Goal: Task Accomplishment & Management: Use online tool/utility

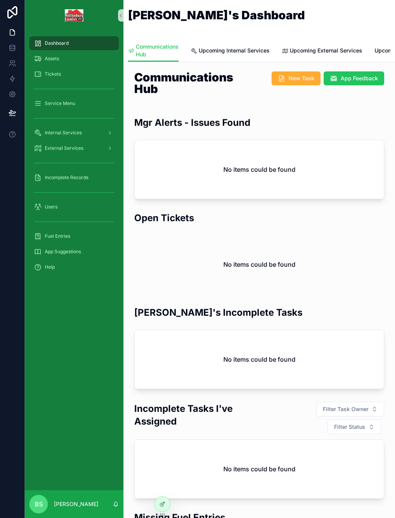
click at [53, 105] on span "Service Menu" at bounding box center [60, 103] width 31 height 6
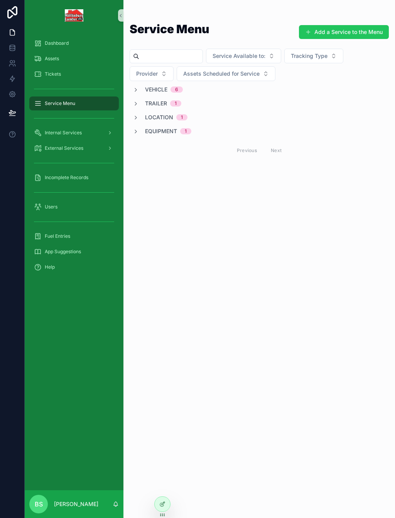
click at [137, 89] on icon "scrollable content" at bounding box center [136, 90] width 6 height 6
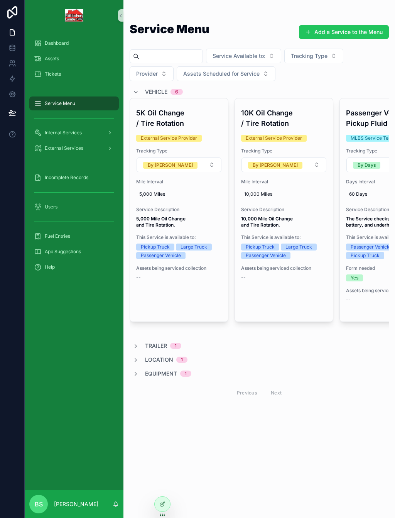
click at [0, 0] on button "Assign to an Asset" at bounding box center [0, 0] width 0 height 0
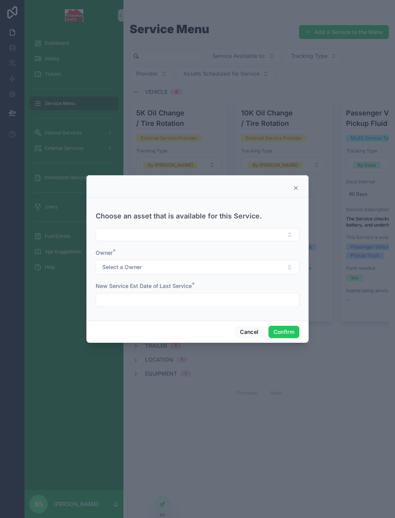
click at [209, 231] on button "Select Button" at bounding box center [198, 234] width 204 height 13
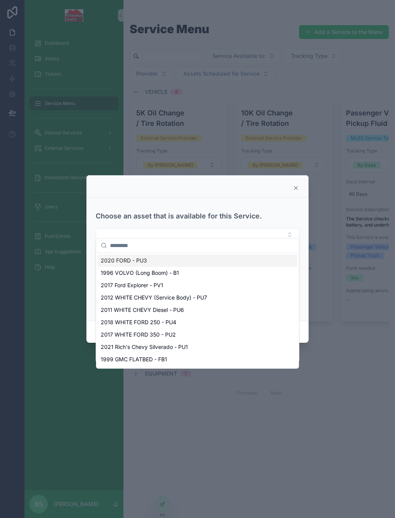
click at [345, 339] on div at bounding box center [197, 259] width 395 height 518
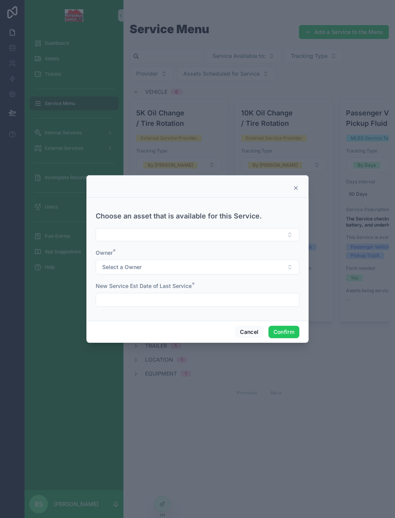
click at [298, 185] on icon at bounding box center [296, 188] width 6 height 6
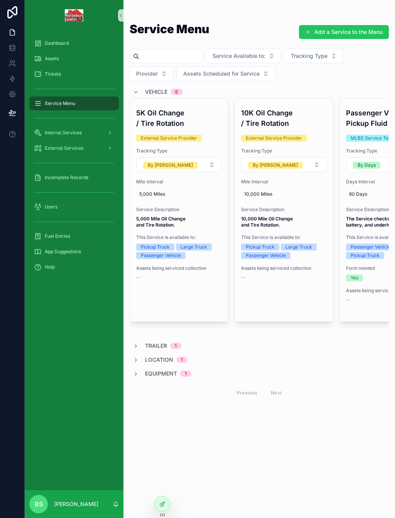
click at [0, 0] on button "Assign to an Asset" at bounding box center [0, 0] width 0 height 0
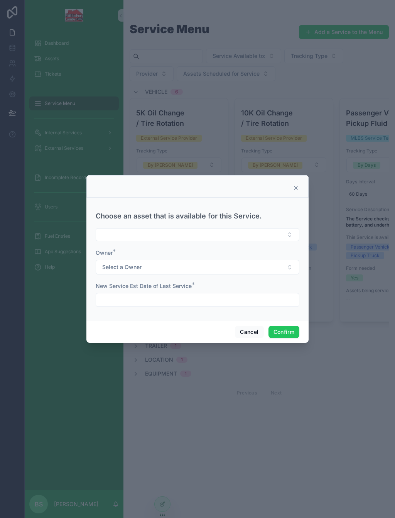
click at [198, 228] on button "Select Button" at bounding box center [198, 234] width 204 height 13
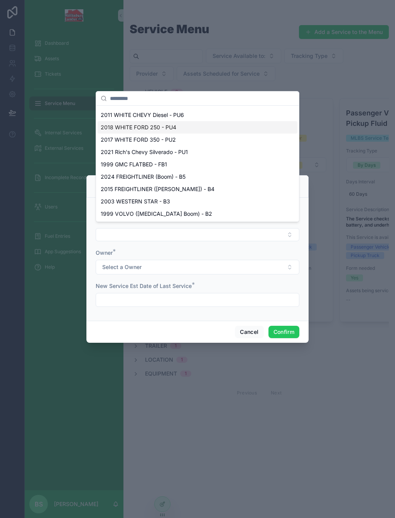
scroll to position [48, 0]
click at [247, 326] on button "Cancel" at bounding box center [249, 332] width 29 height 12
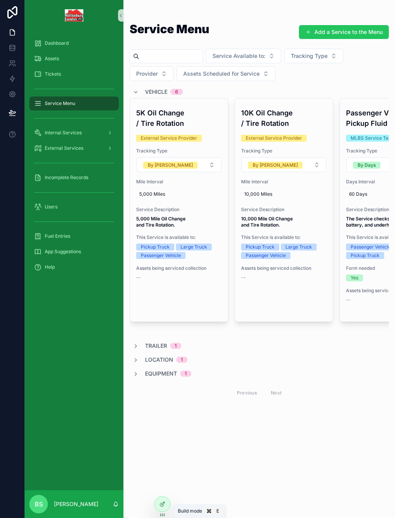
click at [164, 504] on icon at bounding box center [162, 504] width 6 height 6
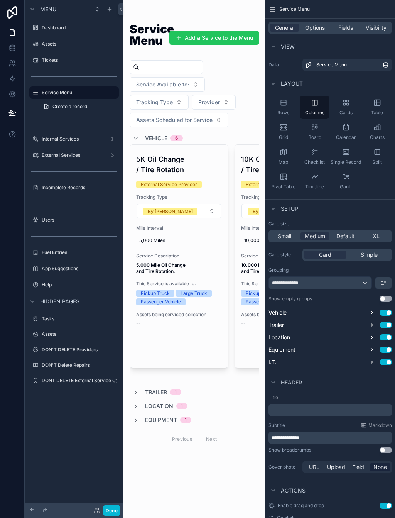
click at [206, 163] on div "scrollable content" at bounding box center [195, 236] width 142 height 473
click at [314, 30] on span "Options" at bounding box center [315, 28] width 20 height 8
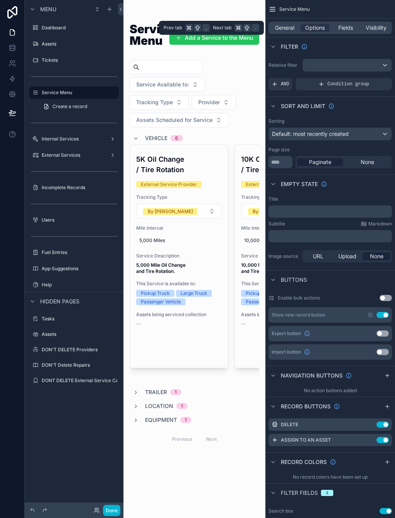
click at [351, 31] on span "Fields" at bounding box center [346, 28] width 15 height 8
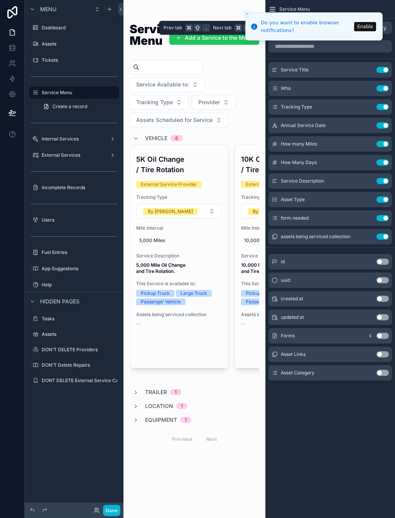
click at [250, 15] on button "Close toast" at bounding box center [247, 14] width 8 height 8
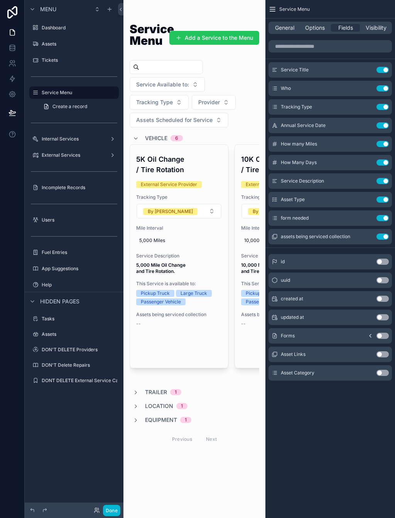
click at [314, 29] on span "Options" at bounding box center [315, 28] width 20 height 8
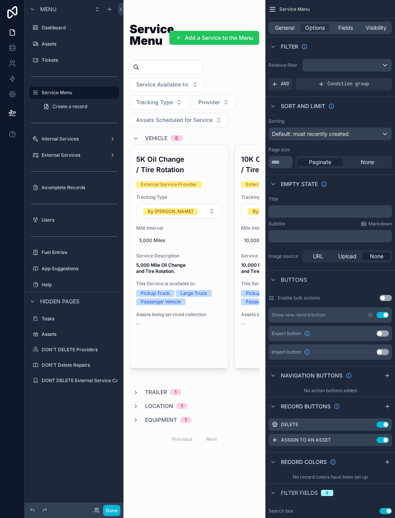
click at [0, 0] on icon "scrollable content" at bounding box center [0, 0] width 0 height 0
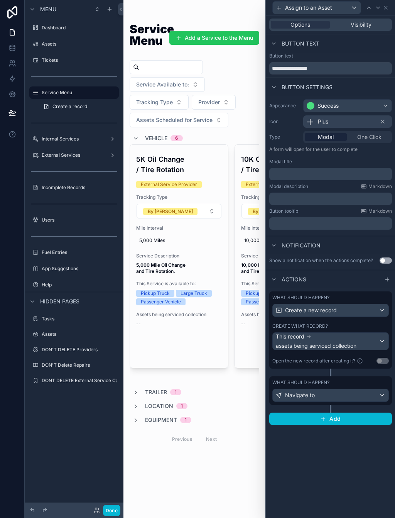
click at [338, 336] on div "This record assets being serviced collection" at bounding box center [327, 341] width 103 height 17
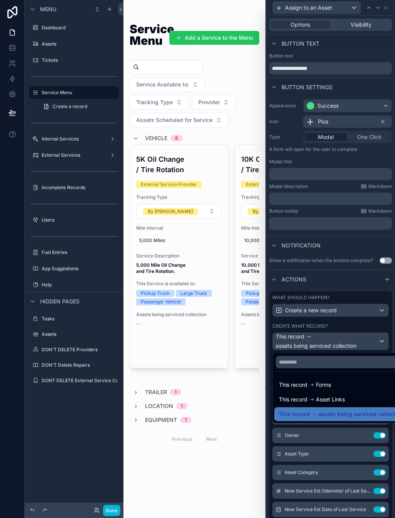
scroll to position [9, 0]
click at [339, 331] on div at bounding box center [330, 259] width 129 height 518
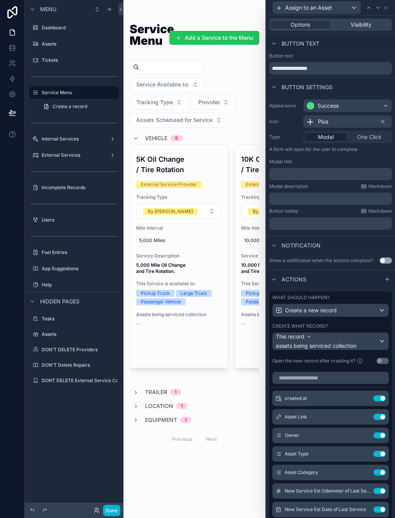
click at [337, 333] on div "This record assets being serviced collection" at bounding box center [327, 341] width 103 height 17
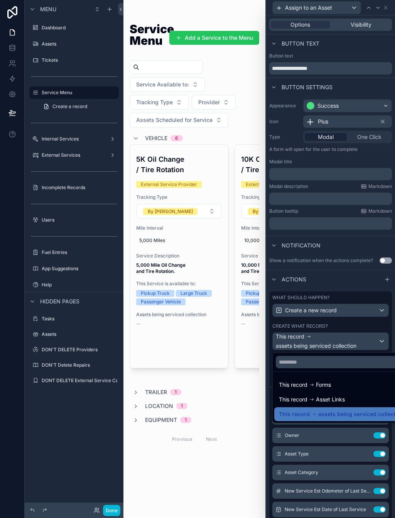
click at [337, 331] on div at bounding box center [330, 259] width 129 height 518
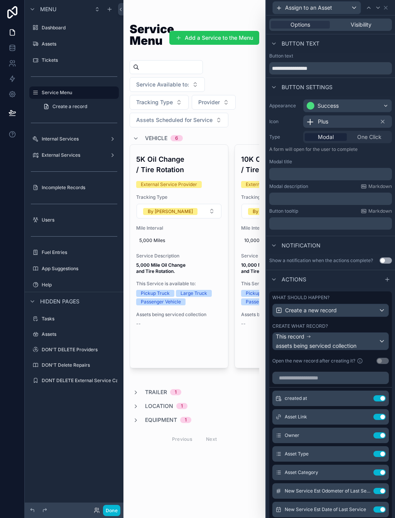
click at [0, 0] on icon at bounding box center [0, 0] width 0 height 0
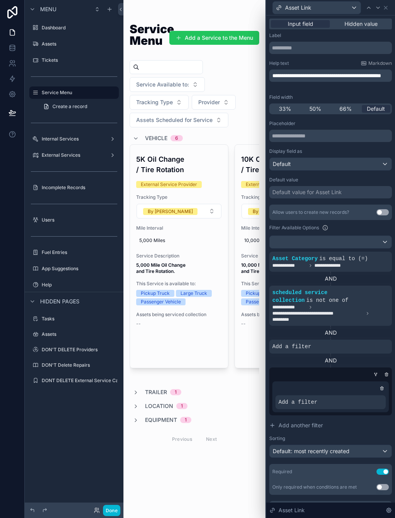
scroll to position [0, 0]
click at [387, 373] on icon at bounding box center [387, 373] width 1 height 1
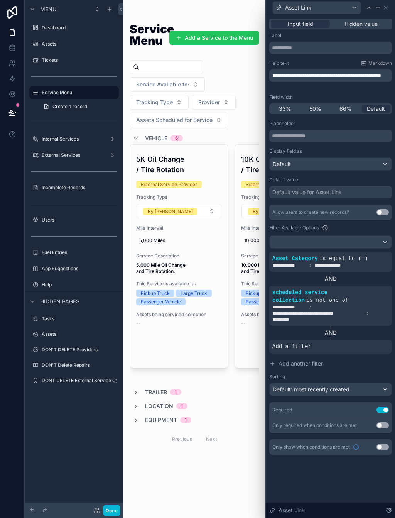
click at [0, 0] on icon at bounding box center [0, 0] width 0 height 0
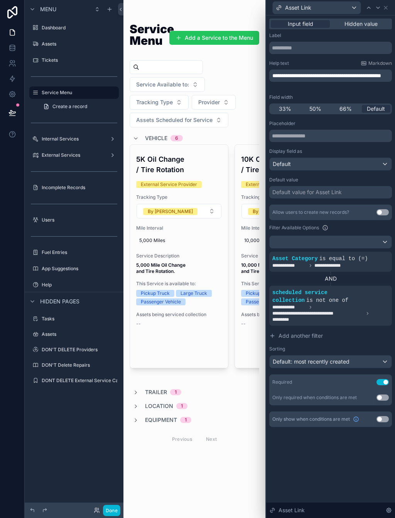
click at [364, 242] on div at bounding box center [331, 242] width 122 height 12
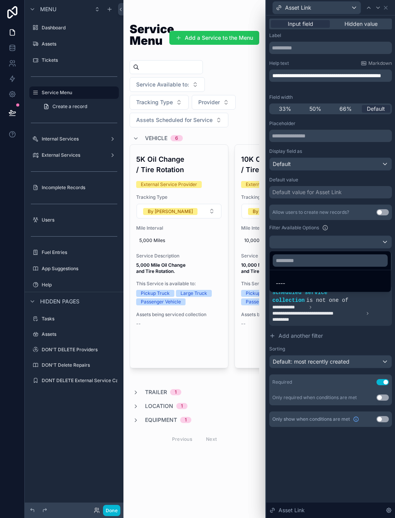
click at [385, 242] on div at bounding box center [330, 259] width 129 height 518
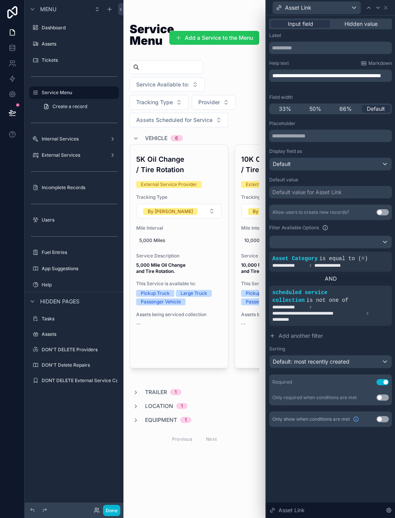
click at [385, 240] on div at bounding box center [331, 242] width 122 height 12
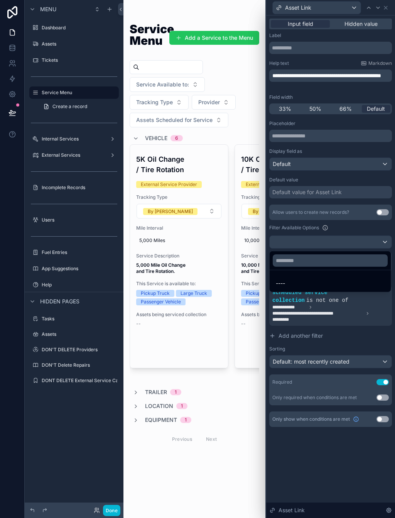
click at [385, 243] on div at bounding box center [330, 259] width 129 height 518
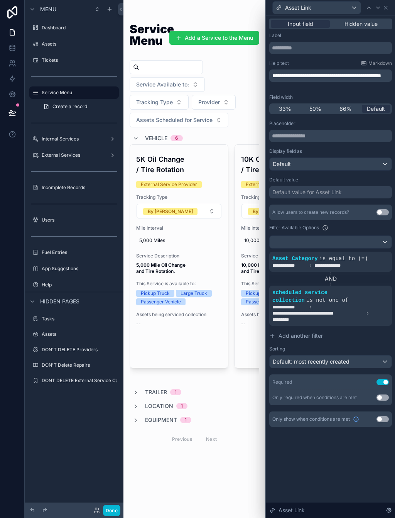
click at [318, 228] on label "Filter Available Options" at bounding box center [295, 228] width 50 height 6
click at [313, 359] on span "Default: most recently created" at bounding box center [311, 361] width 77 height 7
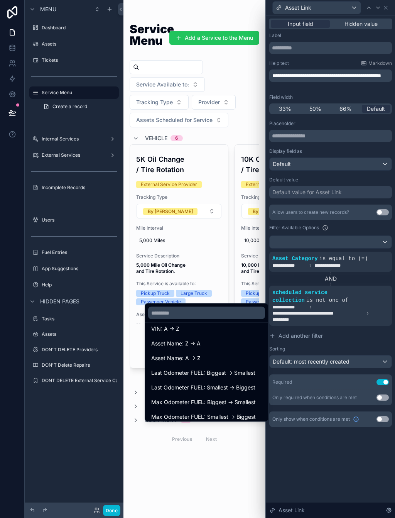
scroll to position [237, 0]
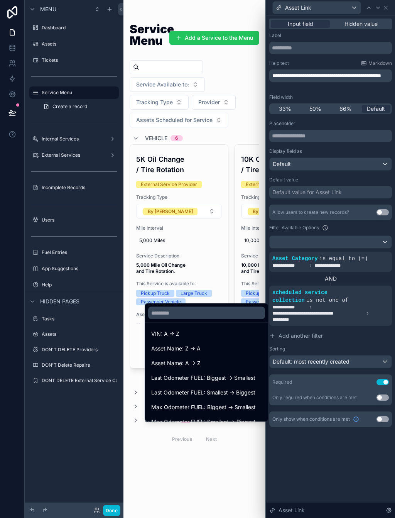
click at [191, 363] on span "Asset Name: A -> Z" at bounding box center [175, 363] width 49 height 9
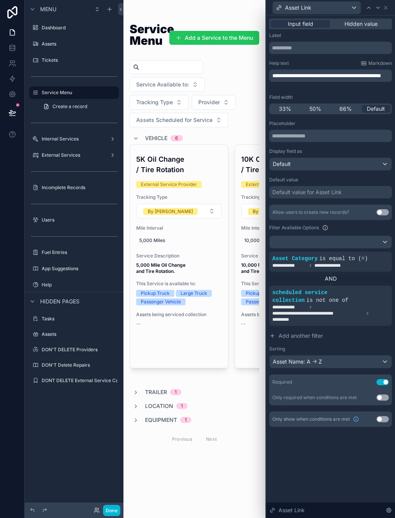
click at [110, 514] on button "Done" at bounding box center [111, 510] width 17 height 11
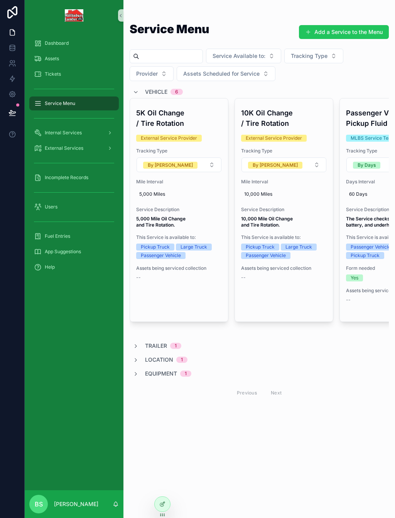
click at [0, 0] on span "Assign to an Asset" at bounding box center [0, 0] width 0 height 0
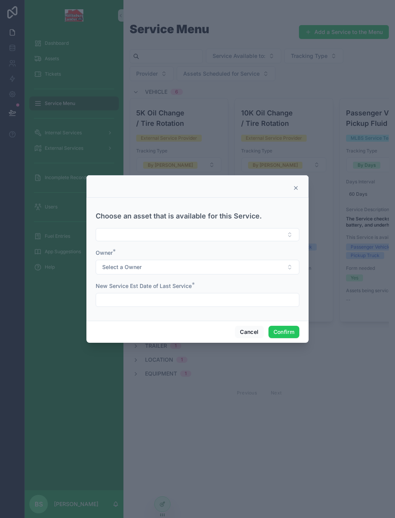
click at [198, 228] on button "Select Button" at bounding box center [198, 234] width 204 height 13
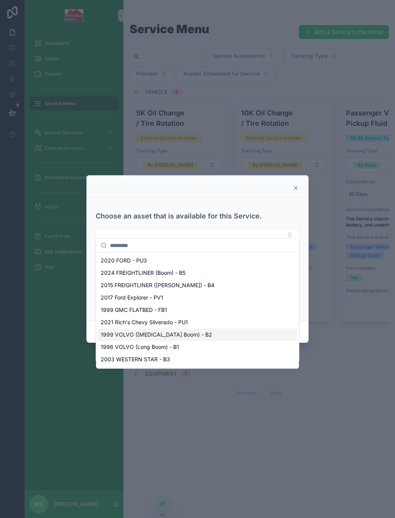
scroll to position [0, 0]
click at [344, 326] on div at bounding box center [197, 259] width 395 height 518
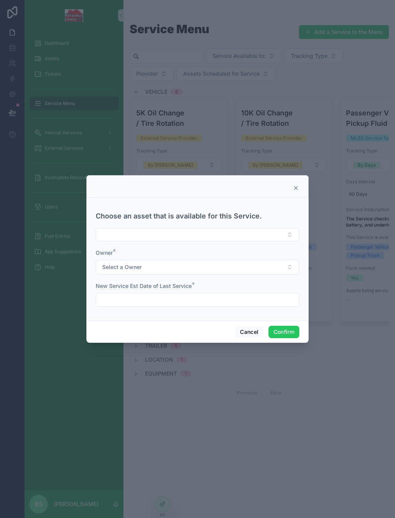
click at [297, 185] on icon at bounding box center [296, 188] width 6 height 6
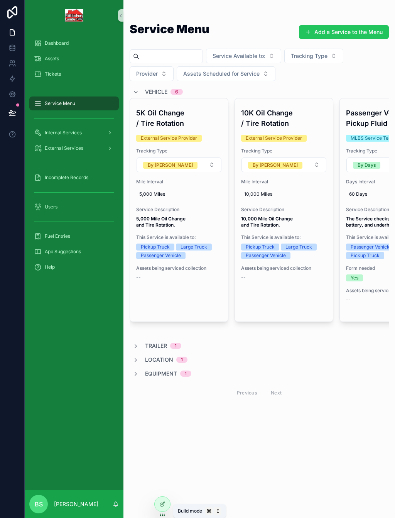
click at [164, 504] on icon at bounding box center [162, 504] width 6 height 6
click at [163, 503] on icon at bounding box center [162, 504] width 6 height 6
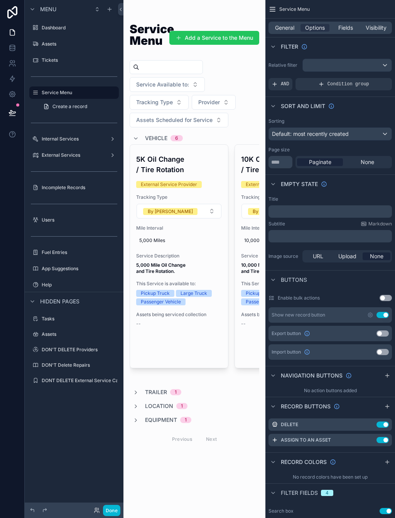
click at [204, 232] on div "scrollable content" at bounding box center [195, 236] width 142 height 473
click at [0, 0] on icon "scrollable content" at bounding box center [0, 0] width 0 height 0
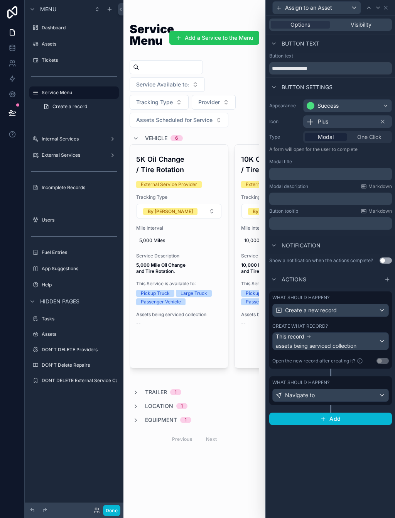
click at [337, 394] on div "Navigate to" at bounding box center [331, 395] width 116 height 12
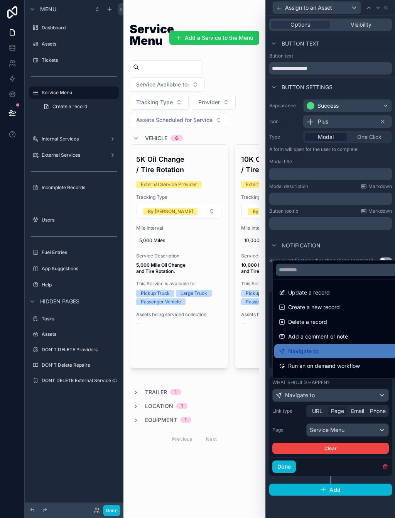
click at [339, 395] on div at bounding box center [330, 259] width 129 height 518
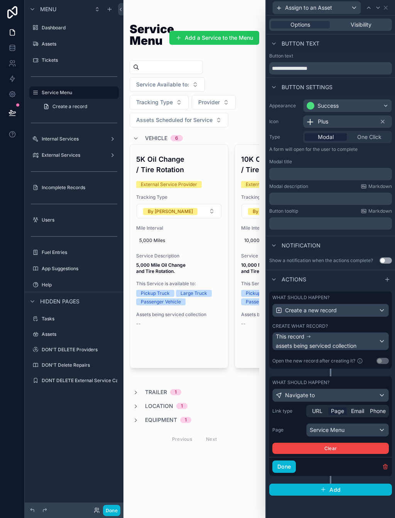
scroll to position [9, 0]
click at [345, 333] on div "This record assets being serviced collection" at bounding box center [327, 341] width 103 height 17
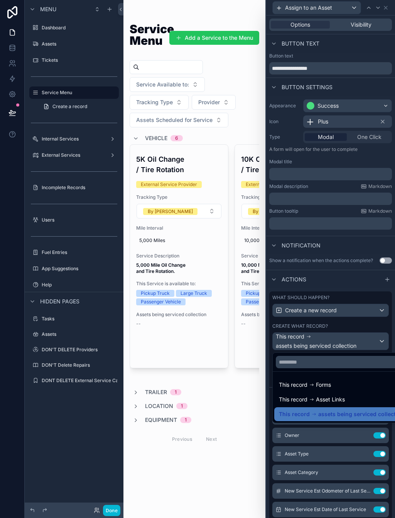
click at [344, 329] on div at bounding box center [330, 259] width 129 height 518
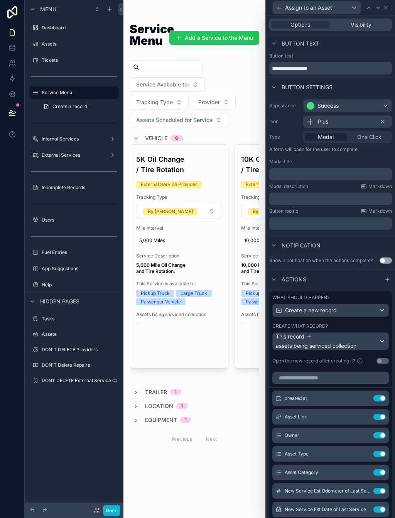
click at [0, 0] on icon at bounding box center [0, 0] width 0 height 0
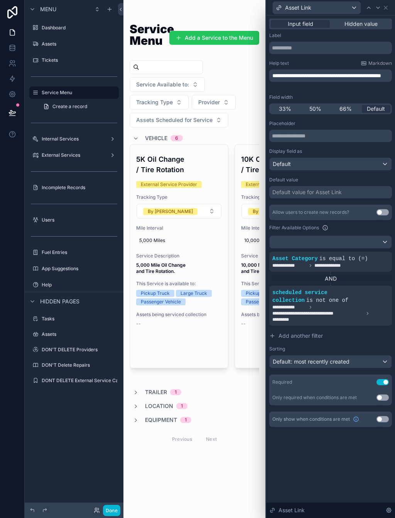
click at [344, 358] on span "Default: most recently created" at bounding box center [311, 361] width 77 height 7
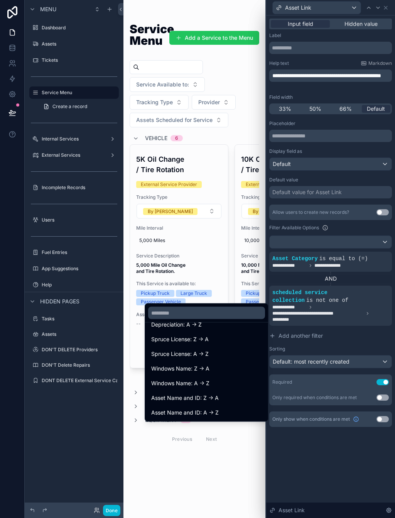
scroll to position [891, 0]
click at [214, 409] on span "Asset Name and ID: A -> Z" at bounding box center [185, 413] width 68 height 9
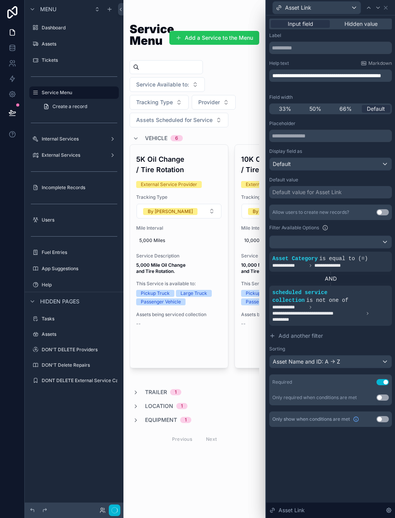
scroll to position [0, 0]
click at [111, 515] on button "Done" at bounding box center [111, 510] width 17 height 11
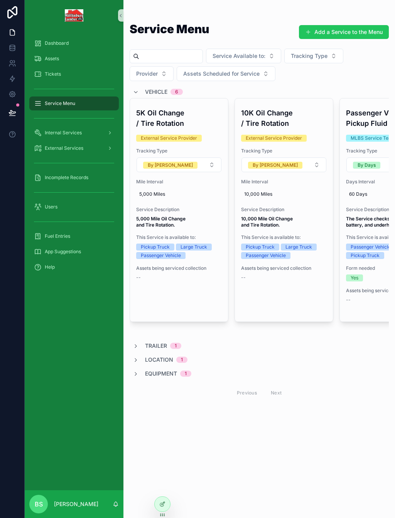
click at [111, 514] on div "Dashboard Assets Tickets Service Menu Internal Services External Services Incom…" at bounding box center [210, 259] width 371 height 518
click at [0, 0] on span "Assign to an Asset" at bounding box center [0, 0] width 0 height 0
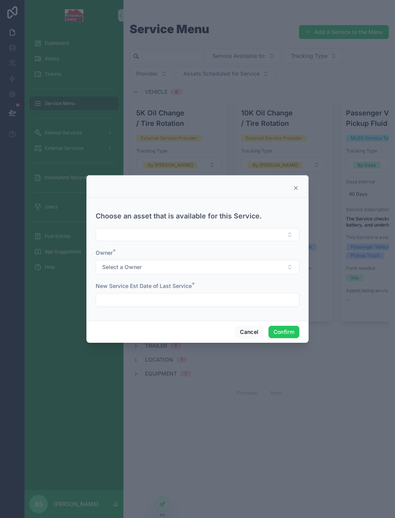
click at [223, 228] on button "Select Button" at bounding box center [198, 234] width 204 height 13
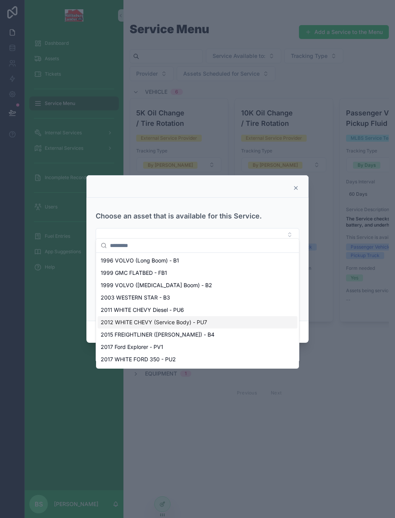
click at [298, 185] on icon at bounding box center [296, 188] width 6 height 6
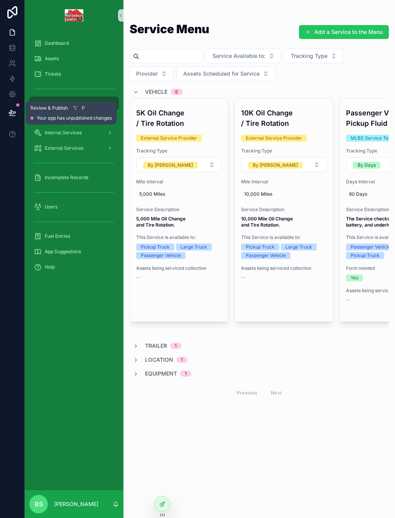
click at [15, 114] on icon at bounding box center [12, 113] width 8 height 8
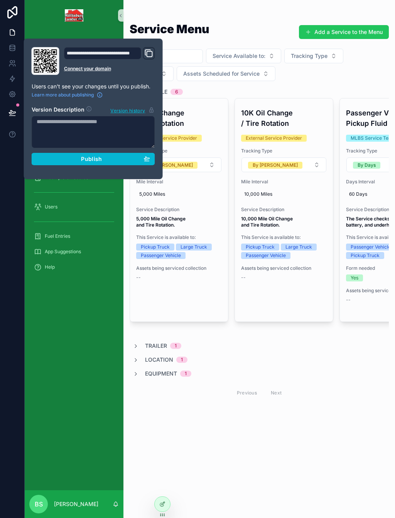
click at [80, 154] on button "Publish" at bounding box center [94, 159] width 124 height 12
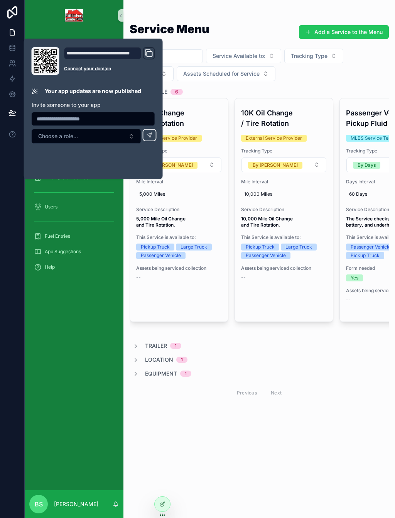
click at [342, 388] on div "Previous Next" at bounding box center [259, 393] width 259 height 18
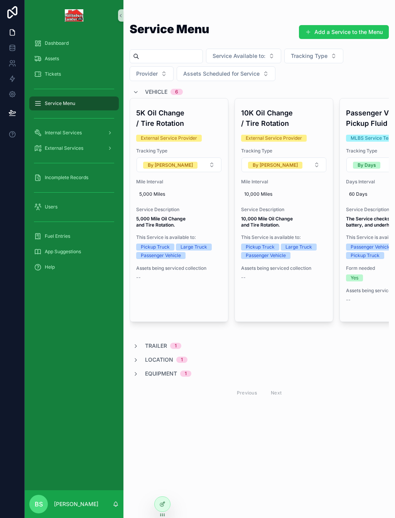
click at [137, 92] on icon "scrollable content" at bounding box center [136, 92] width 6 height 6
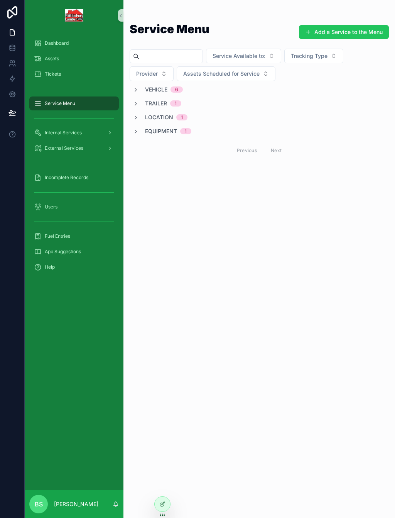
click at [52, 40] on div "Dashboard" at bounding box center [74, 43] width 80 height 12
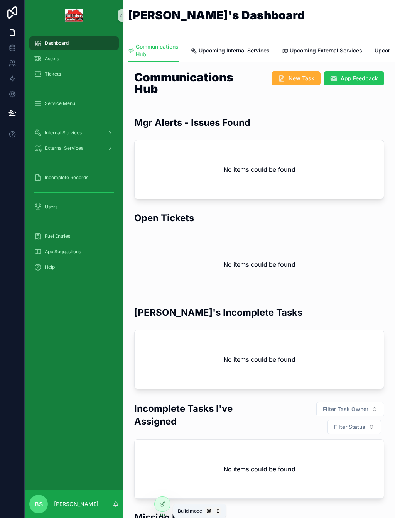
click at [165, 505] on icon at bounding box center [162, 504] width 6 height 6
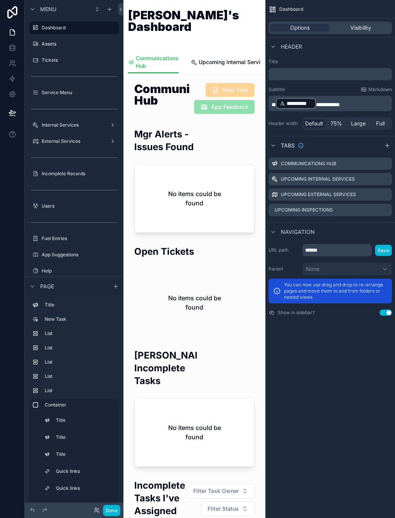
click at [163, 127] on div "scrollable content" at bounding box center [195, 180] width 130 height 111
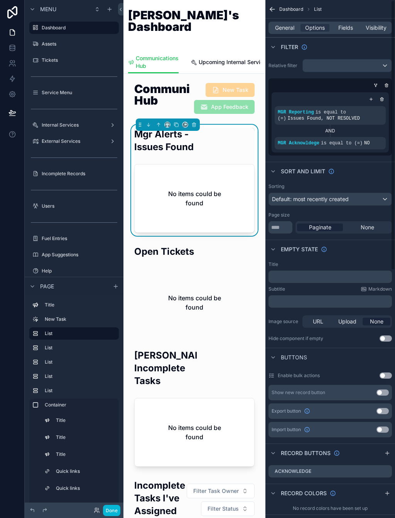
click at [282, 31] on span "General" at bounding box center [284, 28] width 19 height 8
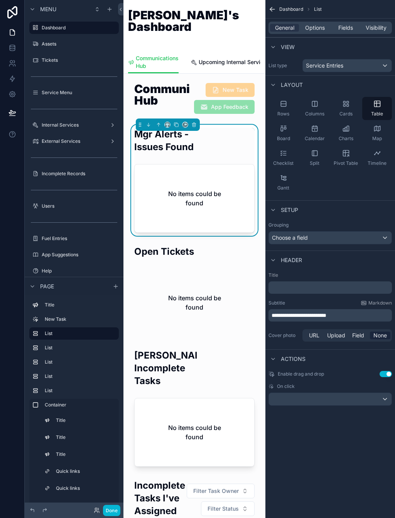
click at [289, 313] on span "**********" at bounding box center [299, 315] width 55 height 5
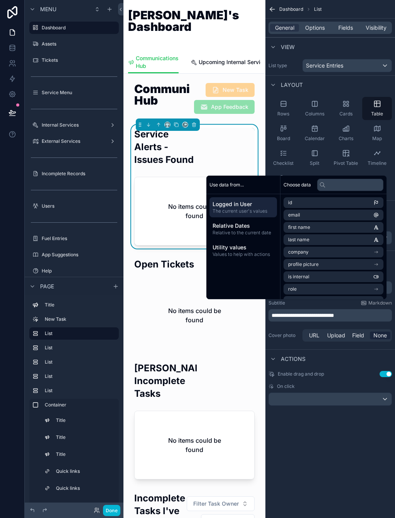
click at [333, 460] on div "**********" at bounding box center [331, 259] width 130 height 518
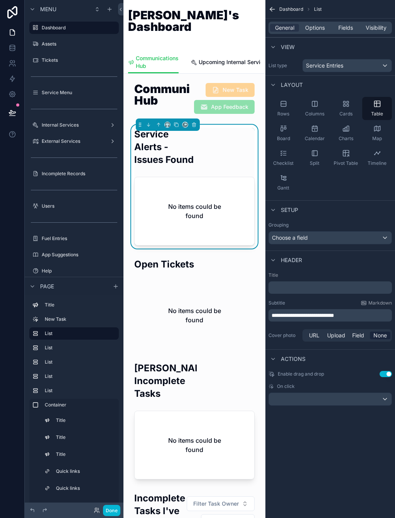
click at [114, 512] on button "Done" at bounding box center [111, 510] width 17 height 11
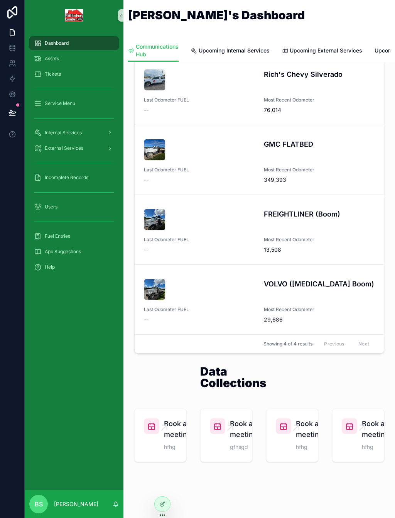
scroll to position [480, 0]
click at [343, 381] on div "scrollable content" at bounding box center [325, 382] width 83 height 39
click at [14, 113] on icon at bounding box center [12, 112] width 7 height 4
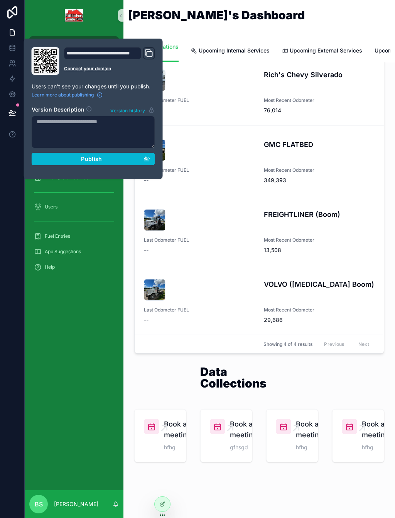
click at [100, 159] on span "Publish" at bounding box center [91, 159] width 21 height 7
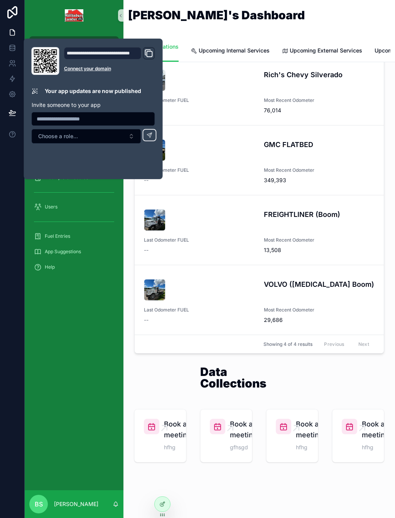
click at [90, 417] on div "Dashboard Assets Tickets Service Menu Internal Services External Services Incom…" at bounding box center [74, 261] width 99 height 460
